Goal: Information Seeking & Learning: Find specific fact

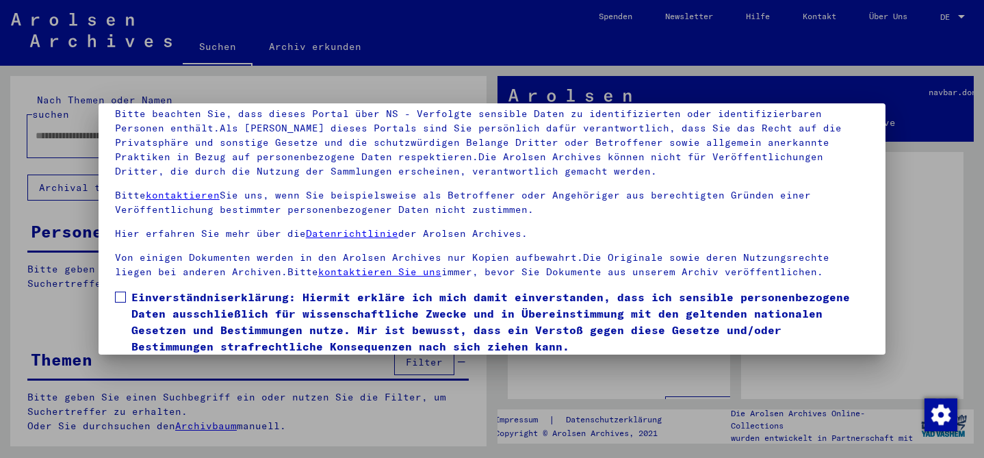
scroll to position [114, 0]
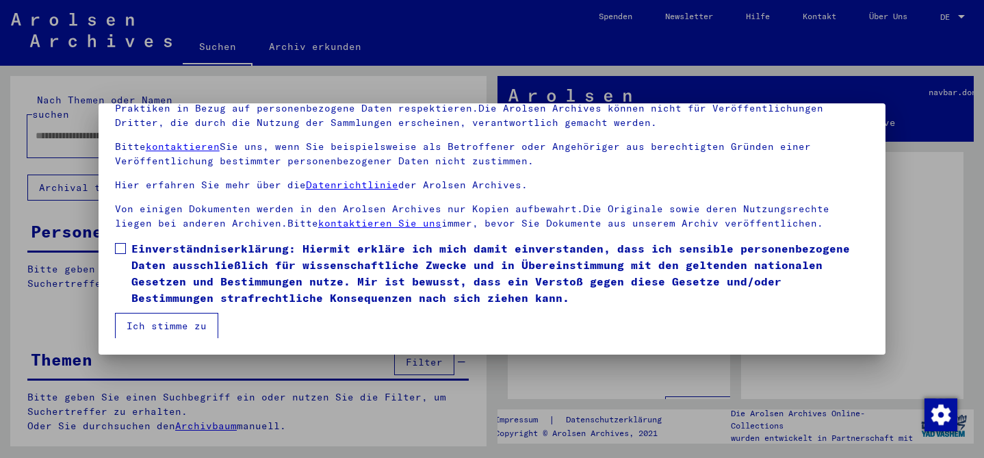
click at [125, 251] on span at bounding box center [120, 248] width 11 height 11
click at [145, 316] on button "Ich stimme zu" at bounding box center [166, 326] width 103 height 26
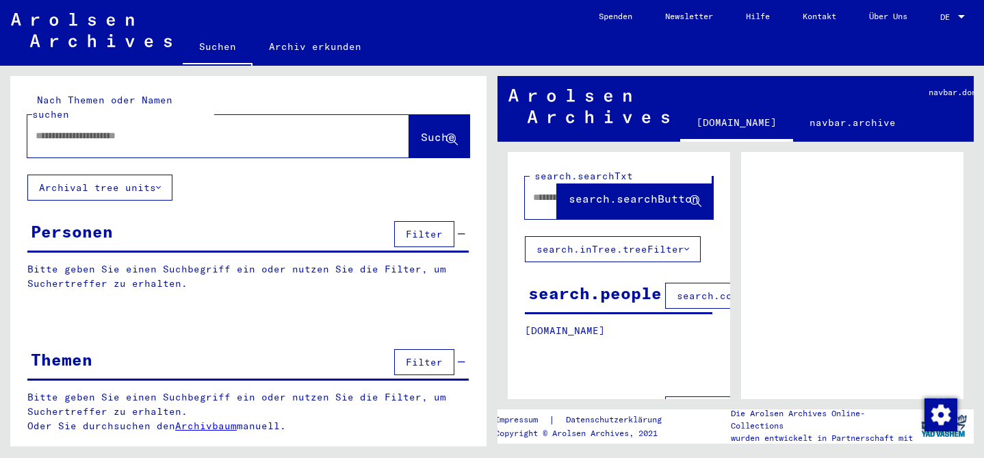
click at [73, 129] on input "text" at bounding box center [206, 136] width 341 height 14
type input "**********"
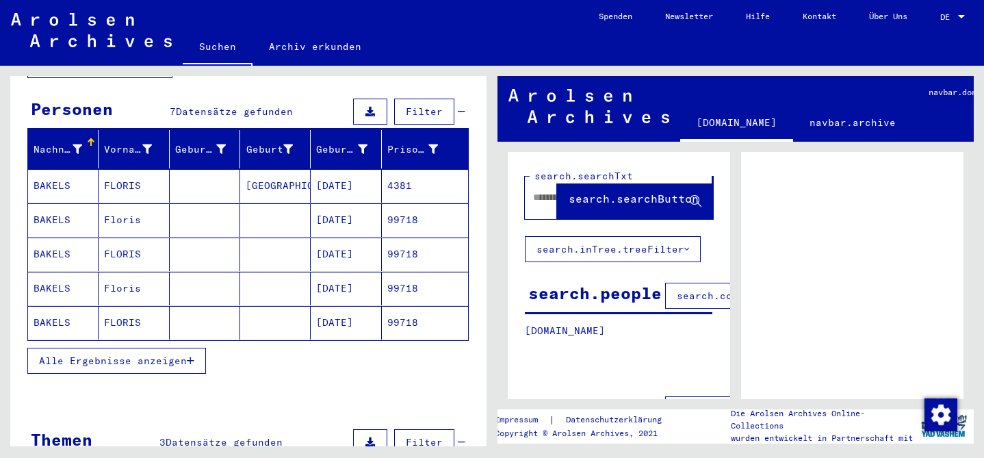
scroll to position [127, 0]
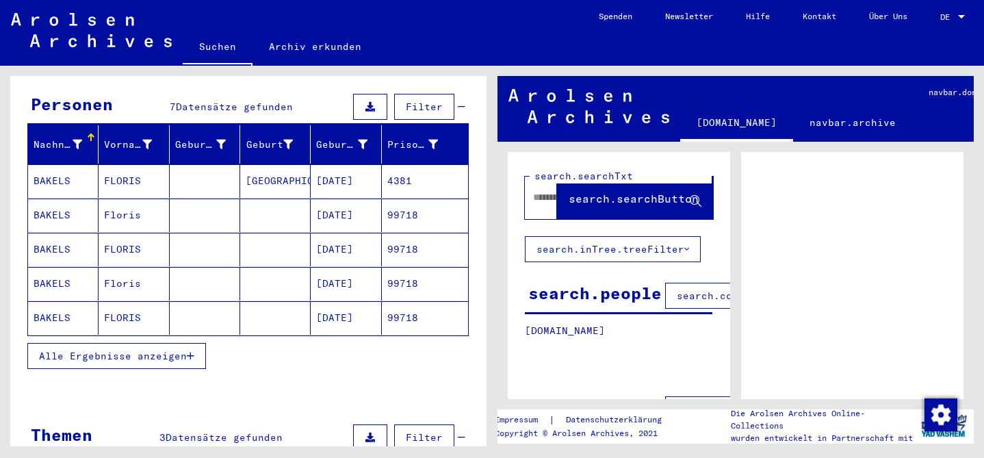
click at [90, 164] on mat-cell "BAKELS" at bounding box center [63, 181] width 70 height 34
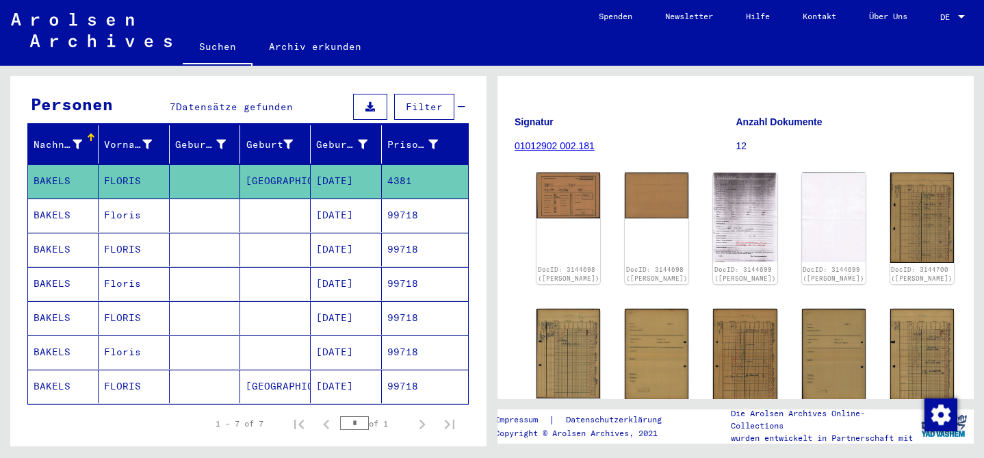
scroll to position [177, 0]
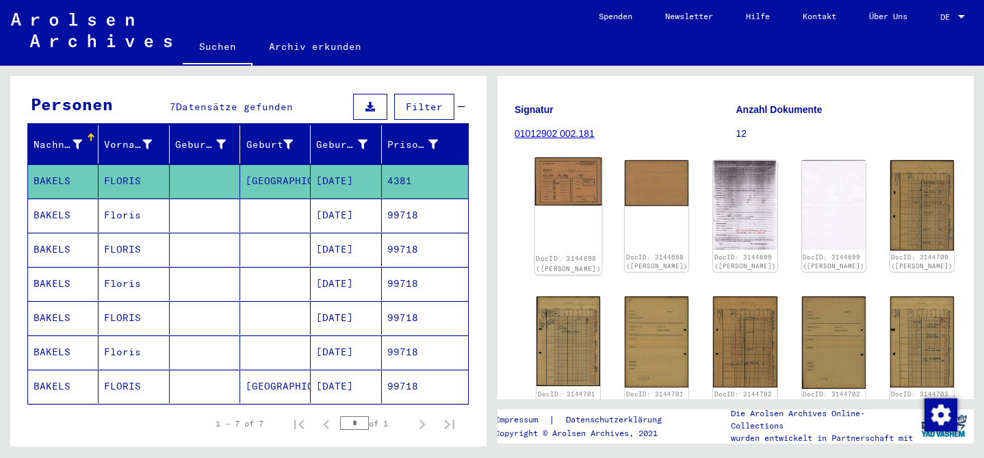
click at [564, 157] on img at bounding box center [568, 181] width 67 height 48
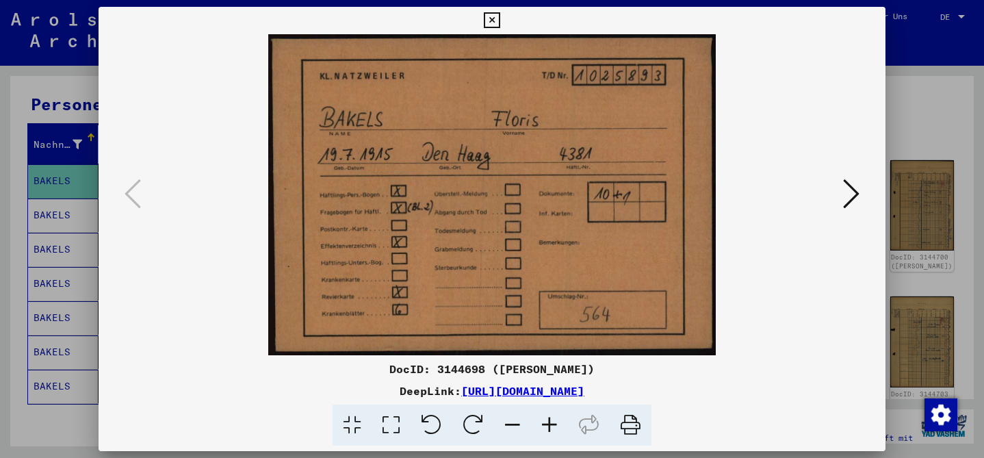
click at [857, 196] on icon at bounding box center [851, 193] width 16 height 33
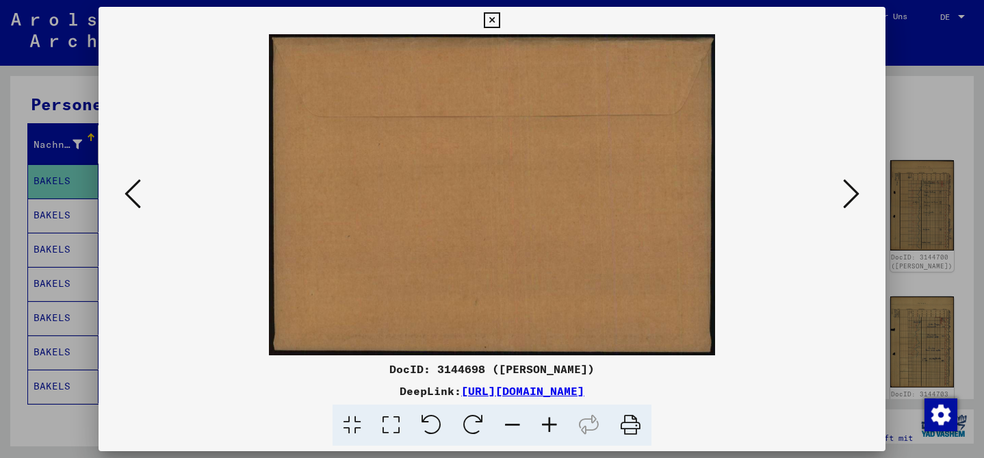
click at [857, 196] on icon at bounding box center [851, 193] width 16 height 33
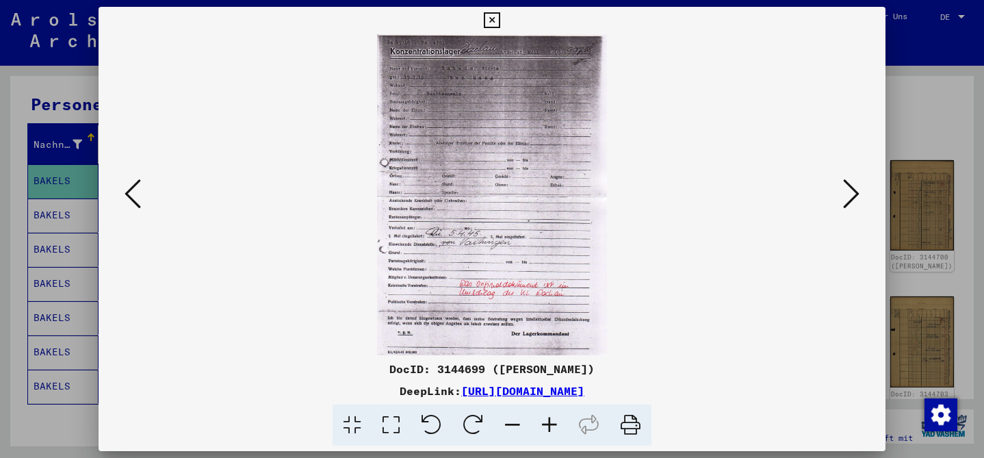
click at [857, 196] on icon at bounding box center [851, 193] width 16 height 33
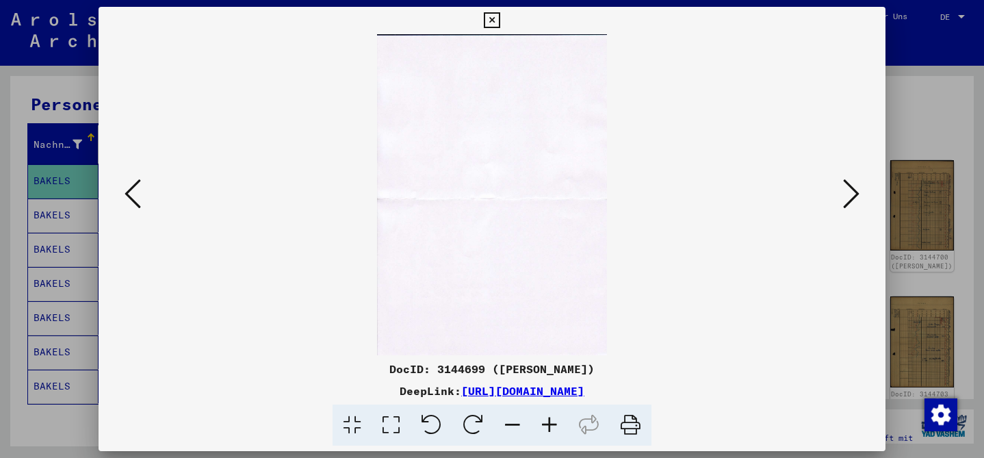
click at [857, 196] on icon at bounding box center [851, 193] width 16 height 33
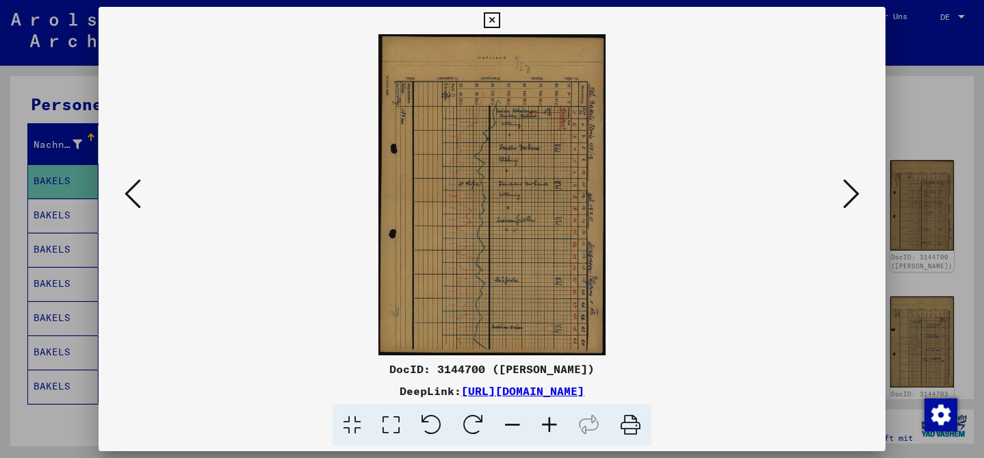
click at [857, 196] on icon at bounding box center [851, 193] width 16 height 33
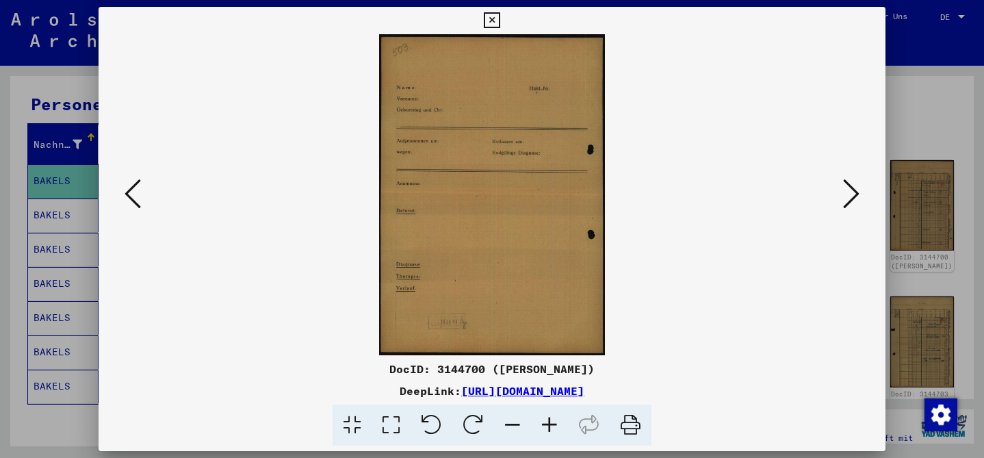
click at [857, 196] on icon at bounding box center [851, 193] width 16 height 33
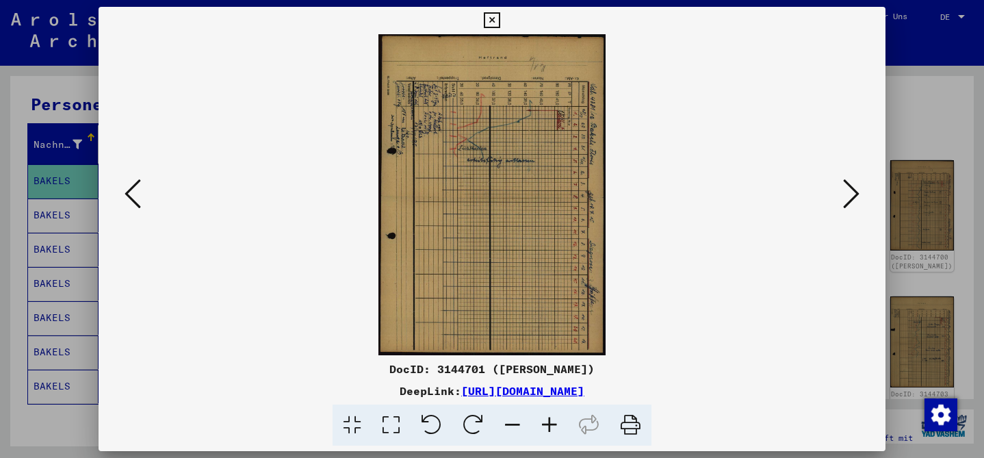
click at [857, 196] on icon at bounding box center [851, 193] width 16 height 33
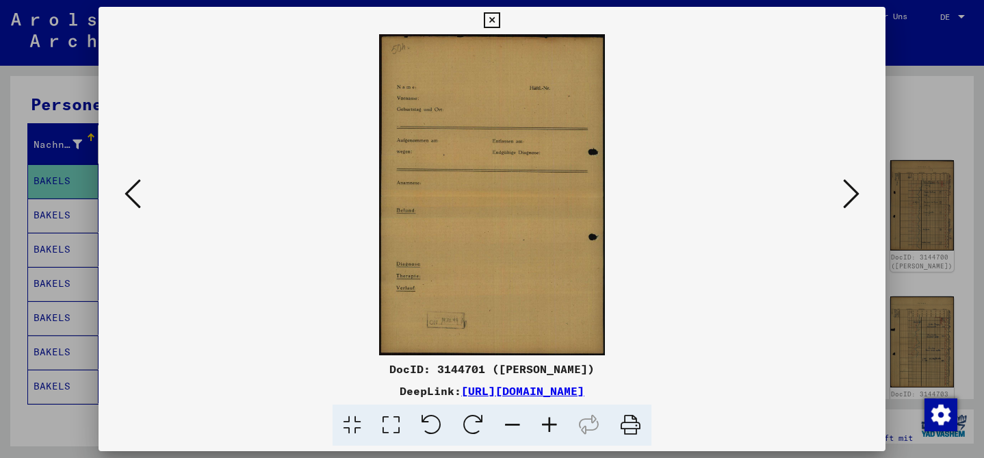
click at [857, 196] on icon at bounding box center [851, 193] width 16 height 33
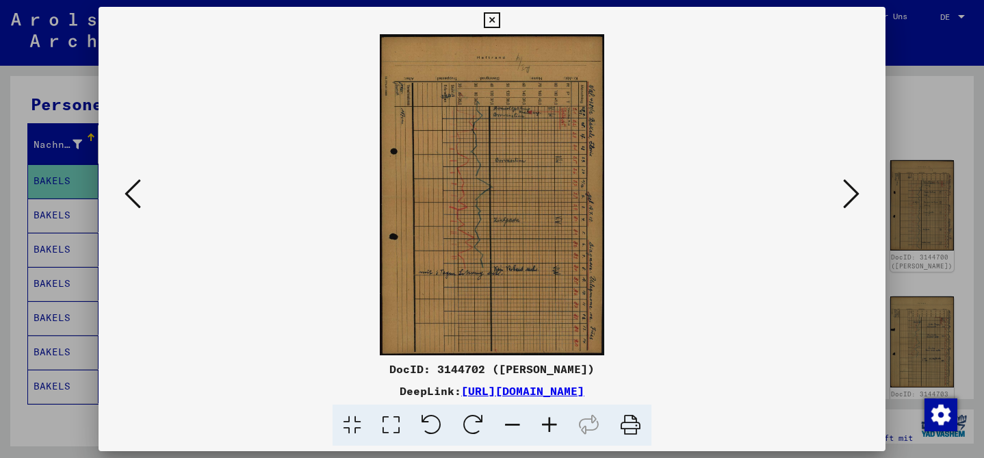
click at [857, 196] on icon at bounding box center [851, 193] width 16 height 33
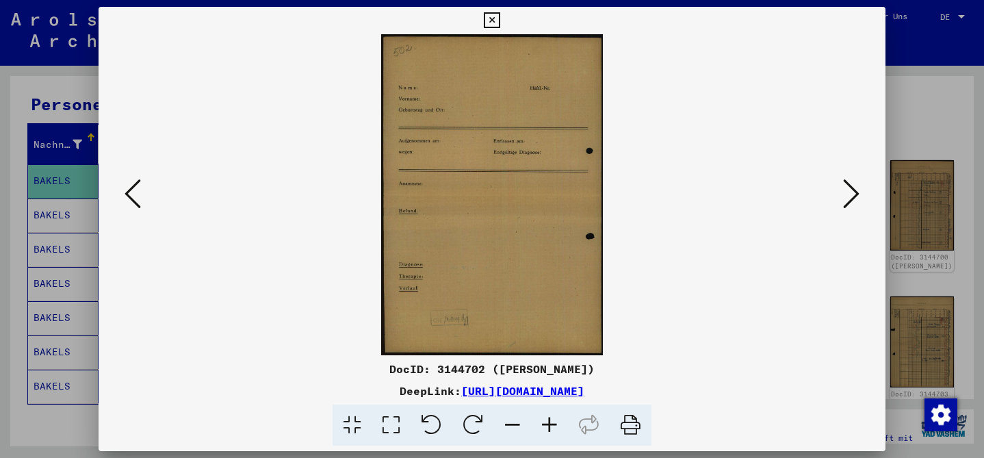
click at [857, 196] on icon at bounding box center [851, 193] width 16 height 33
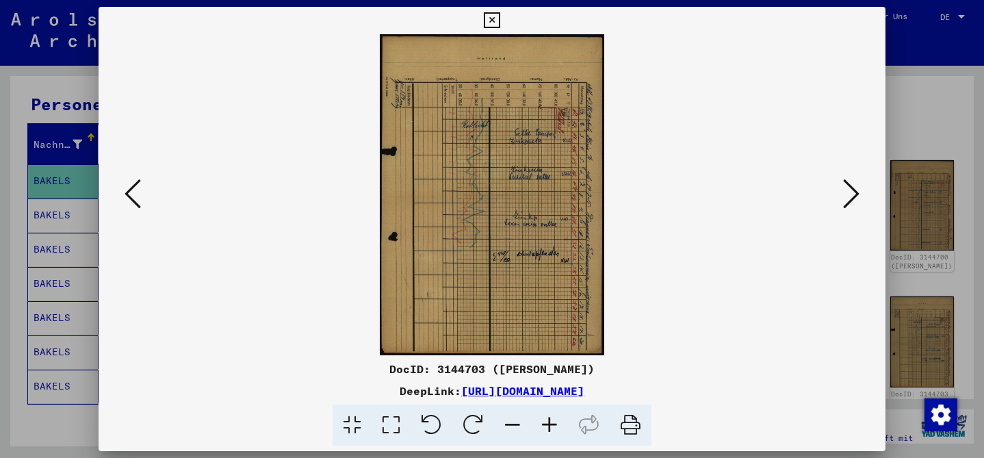
click at [900, 84] on div at bounding box center [492, 229] width 984 height 458
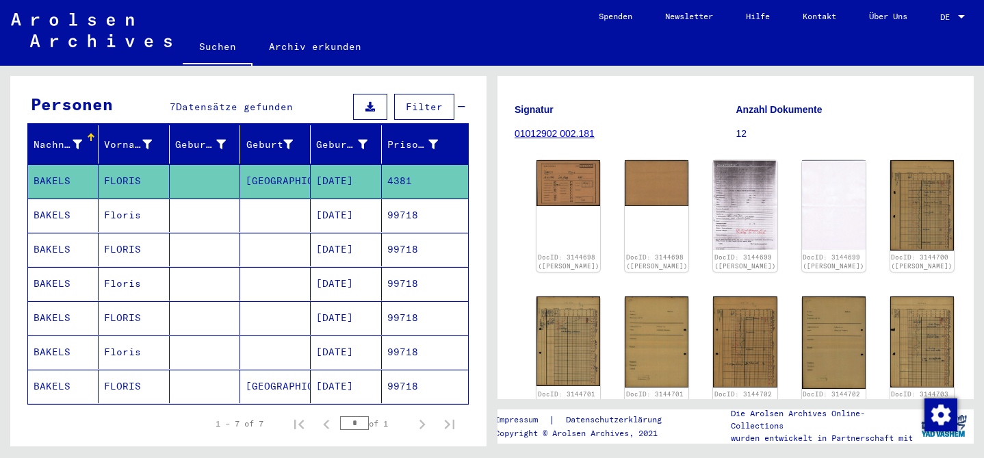
click at [114, 206] on mat-cell "Floris" at bounding box center [134, 215] width 70 height 34
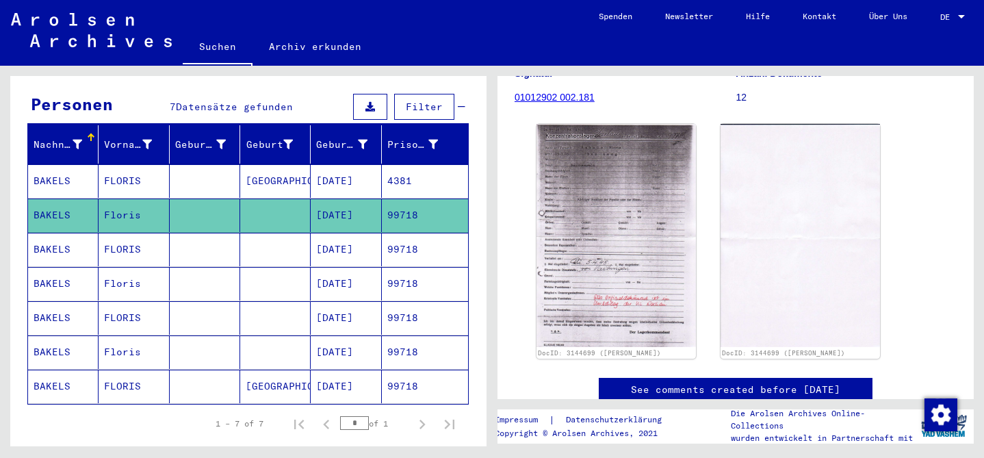
scroll to position [244, 0]
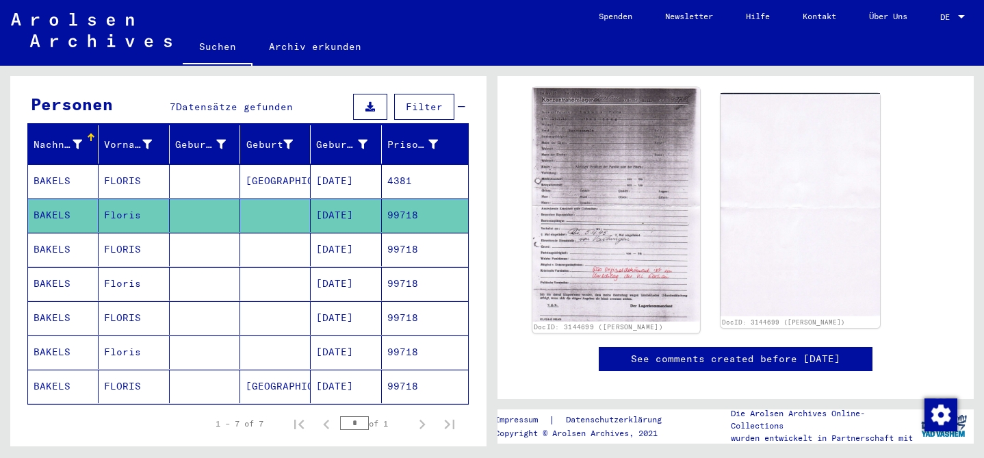
click at [610, 222] on img at bounding box center [616, 205] width 168 height 234
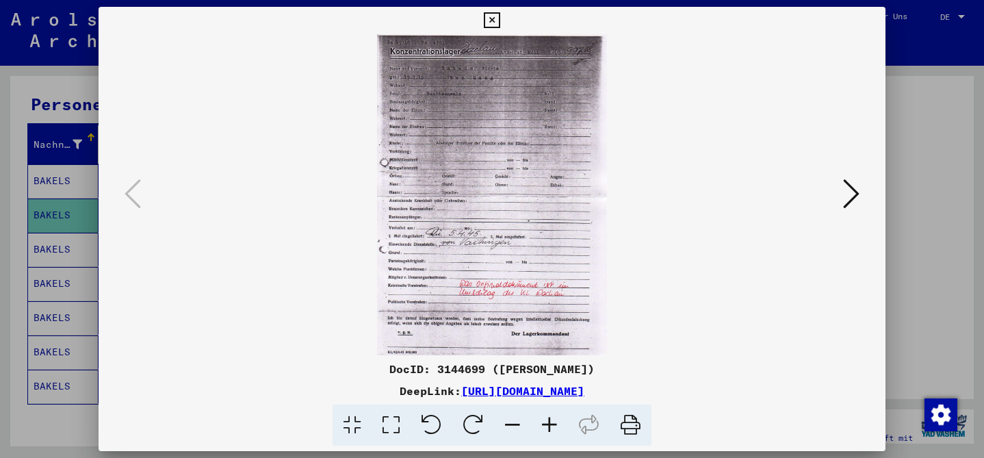
click at [902, 143] on div at bounding box center [492, 229] width 984 height 458
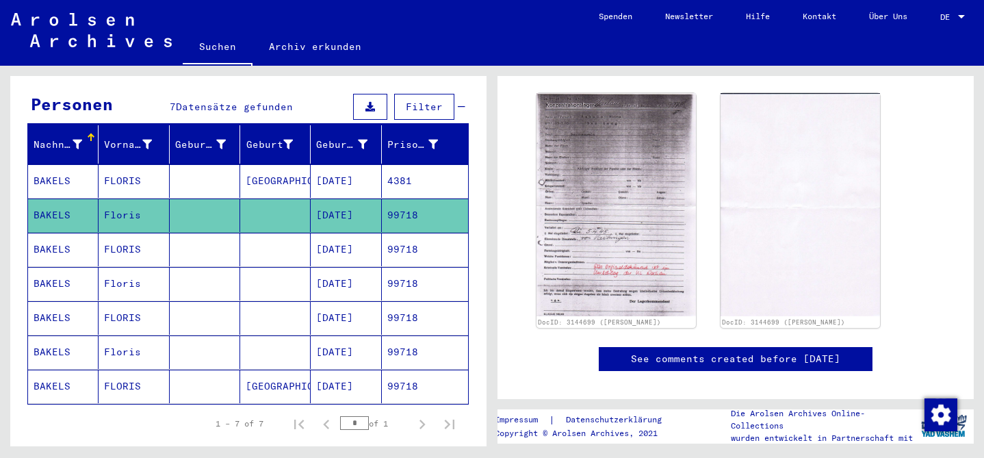
click at [118, 233] on mat-cell "FLORIS" at bounding box center [134, 250] width 70 height 34
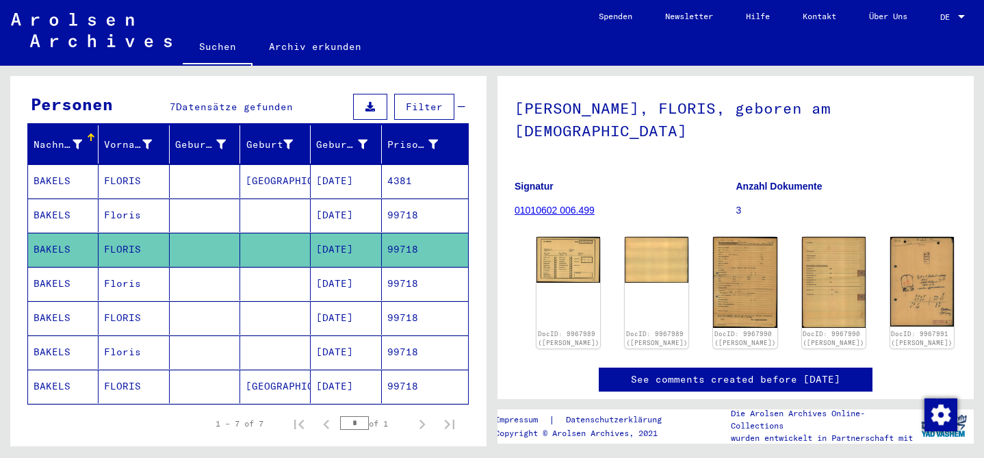
scroll to position [79, 0]
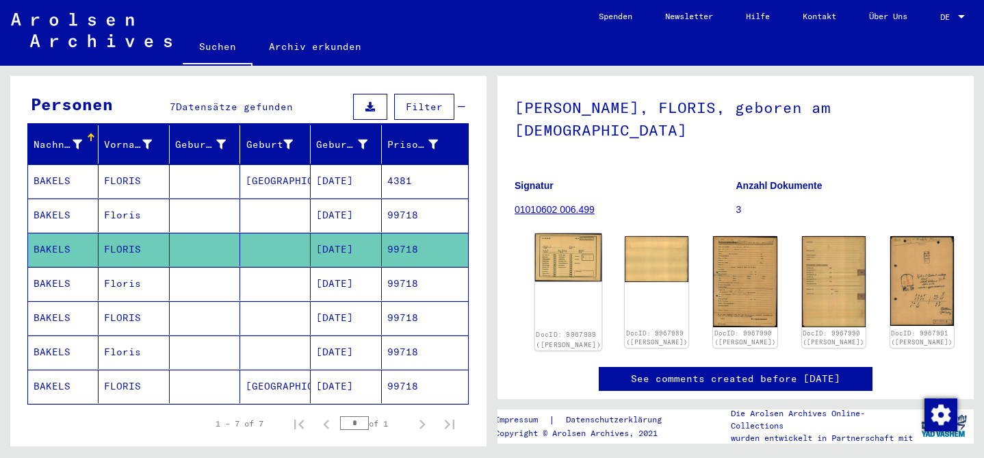
click at [568, 233] on img at bounding box center [568, 257] width 67 height 49
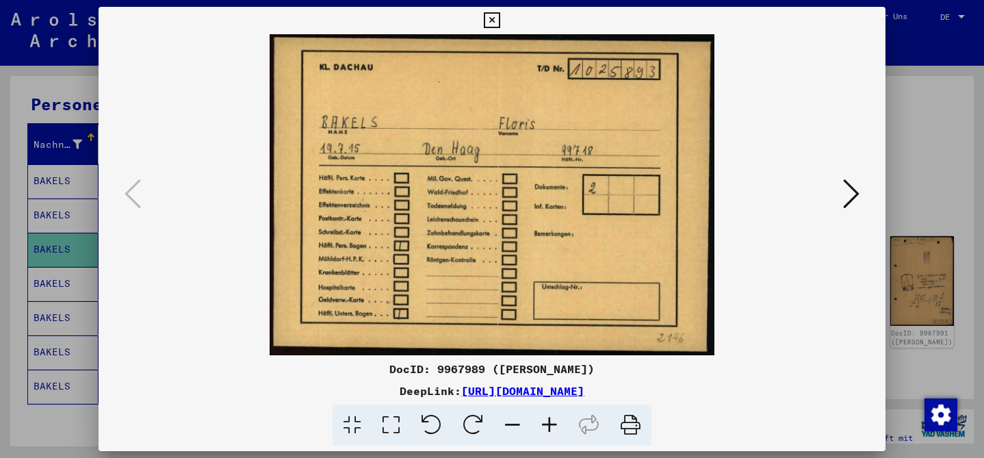
click at [930, 113] on div at bounding box center [492, 229] width 984 height 458
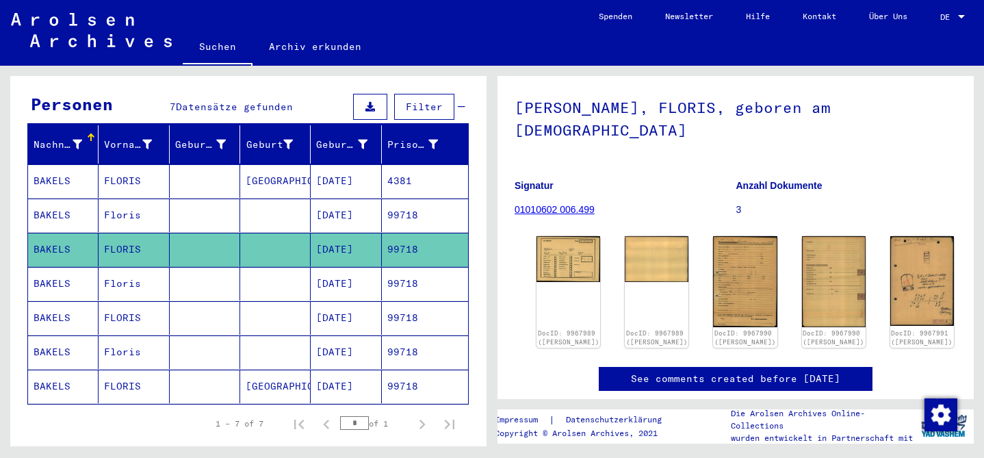
click at [155, 280] on mat-cell "Floris" at bounding box center [134, 284] width 70 height 34
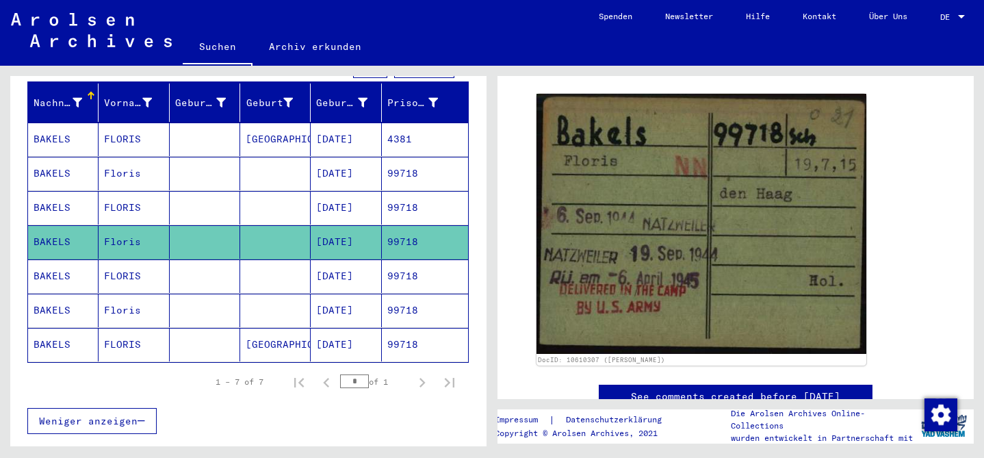
scroll to position [199, 0]
click at [259, 259] on mat-cell at bounding box center [275, 276] width 70 height 34
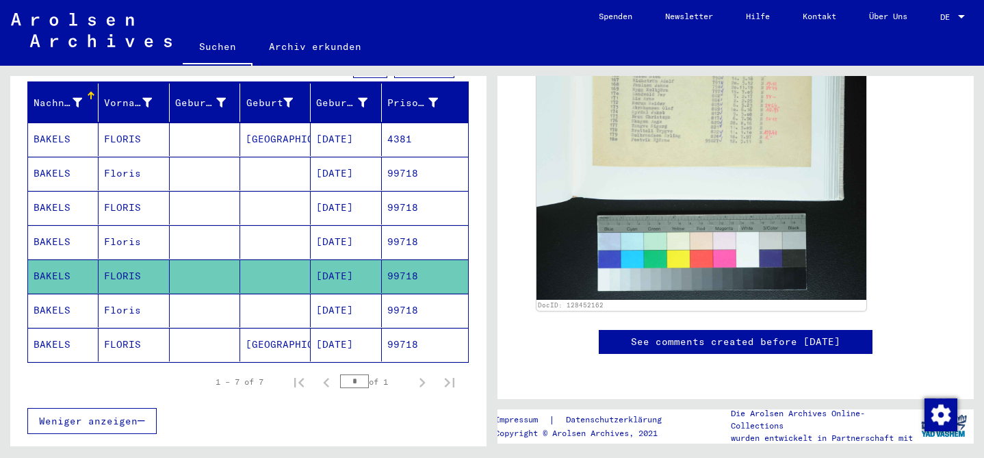
scroll to position [953, 0]
click at [196, 293] on mat-cell at bounding box center [205, 310] width 70 height 34
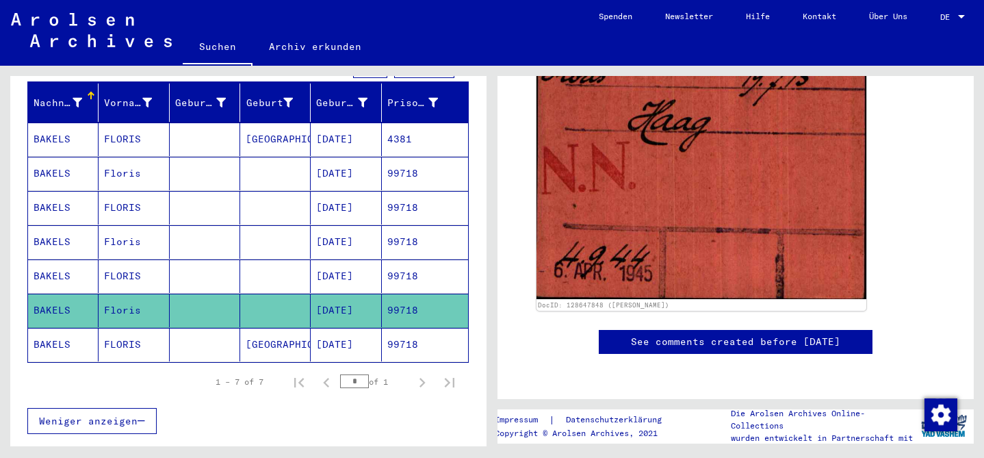
scroll to position [844, 0]
click at [161, 332] on mat-cell "FLORIS" at bounding box center [134, 345] width 70 height 34
